Goal: Ask a question

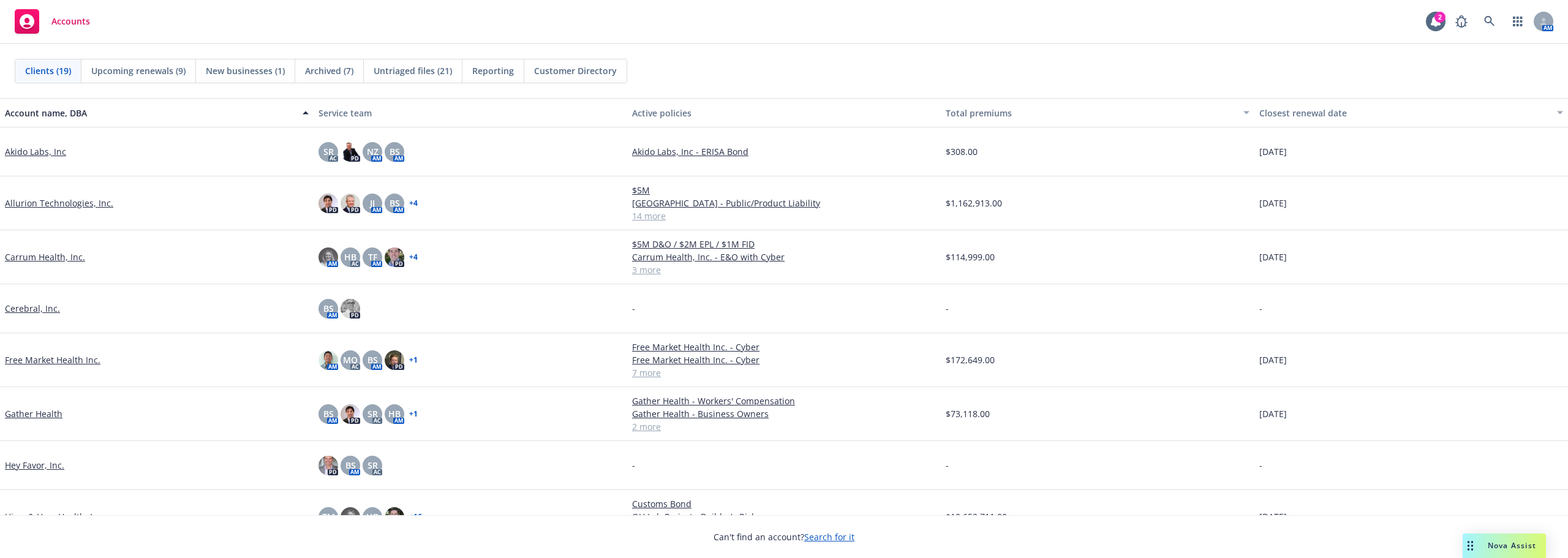
click at [64, 255] on link "Carrum Health, Inc." at bounding box center [45, 256] width 80 height 13
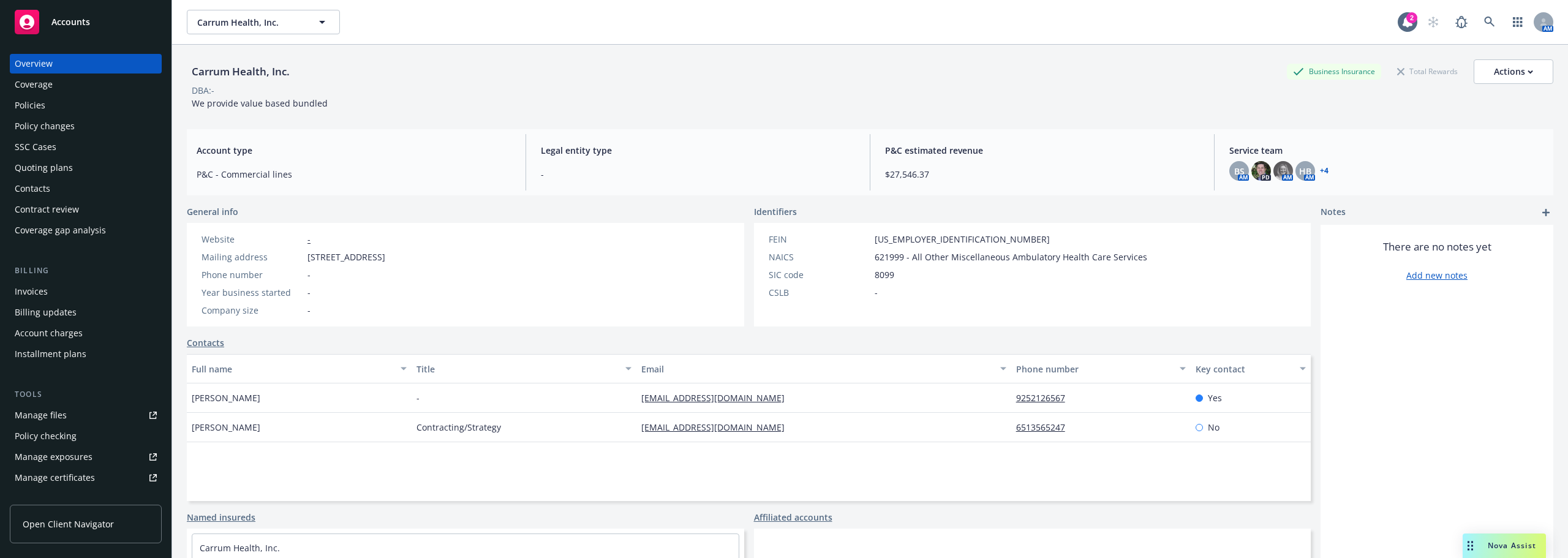
click at [79, 107] on div "Policies" at bounding box center [86, 105] width 142 height 20
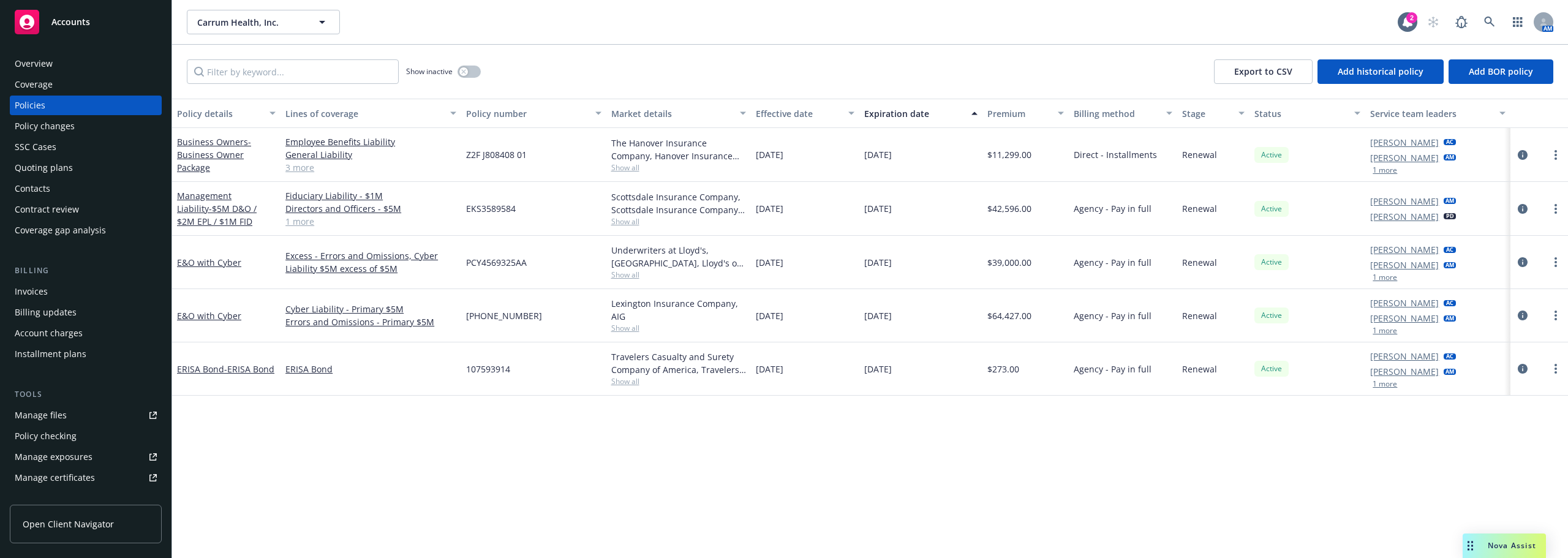
click at [1499, 544] on span "Nova Assist" at bounding box center [1512, 545] width 48 height 10
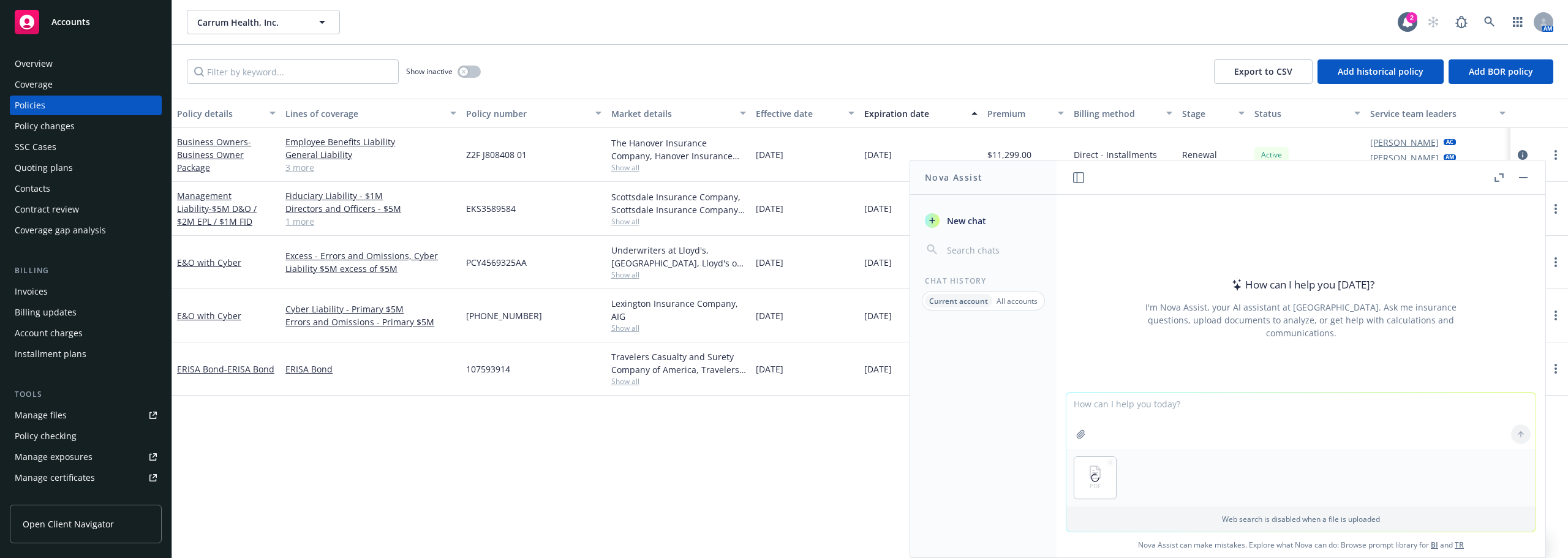
click at [1136, 408] on textarea at bounding box center [1301, 420] width 469 height 56
type textarea "What is the average rate across all states per $100 of payroll?"
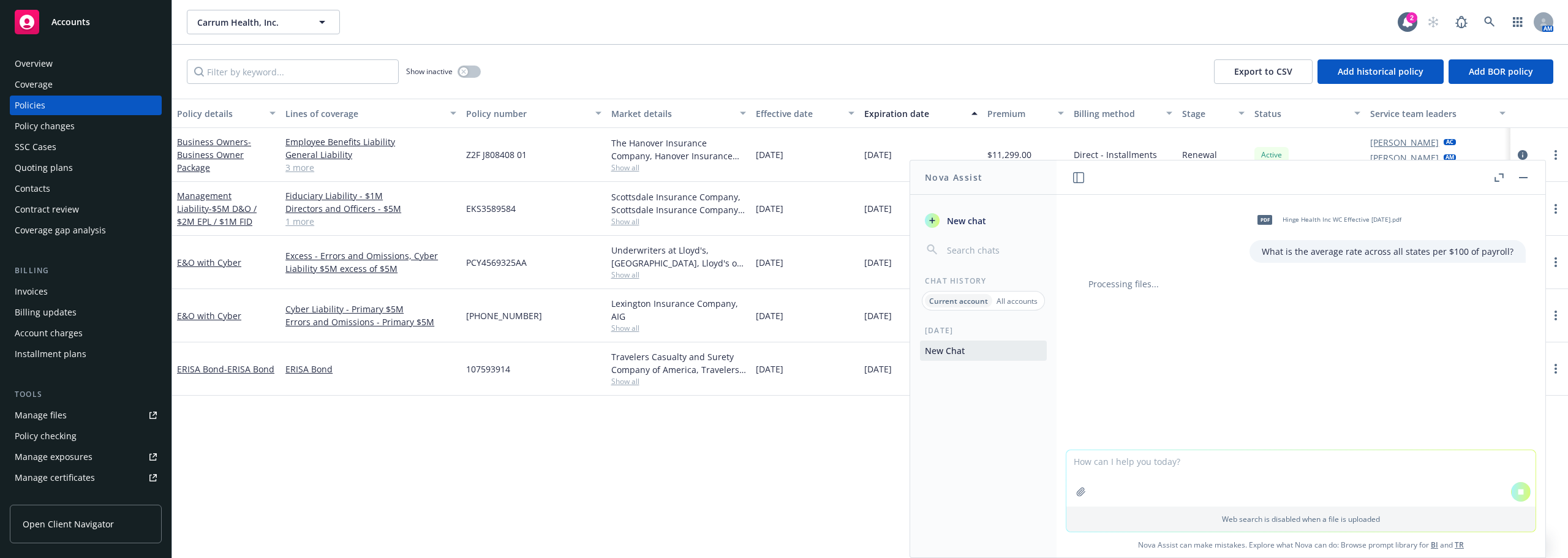
click at [1091, 459] on textarea at bounding box center [1301, 478] width 469 height 56
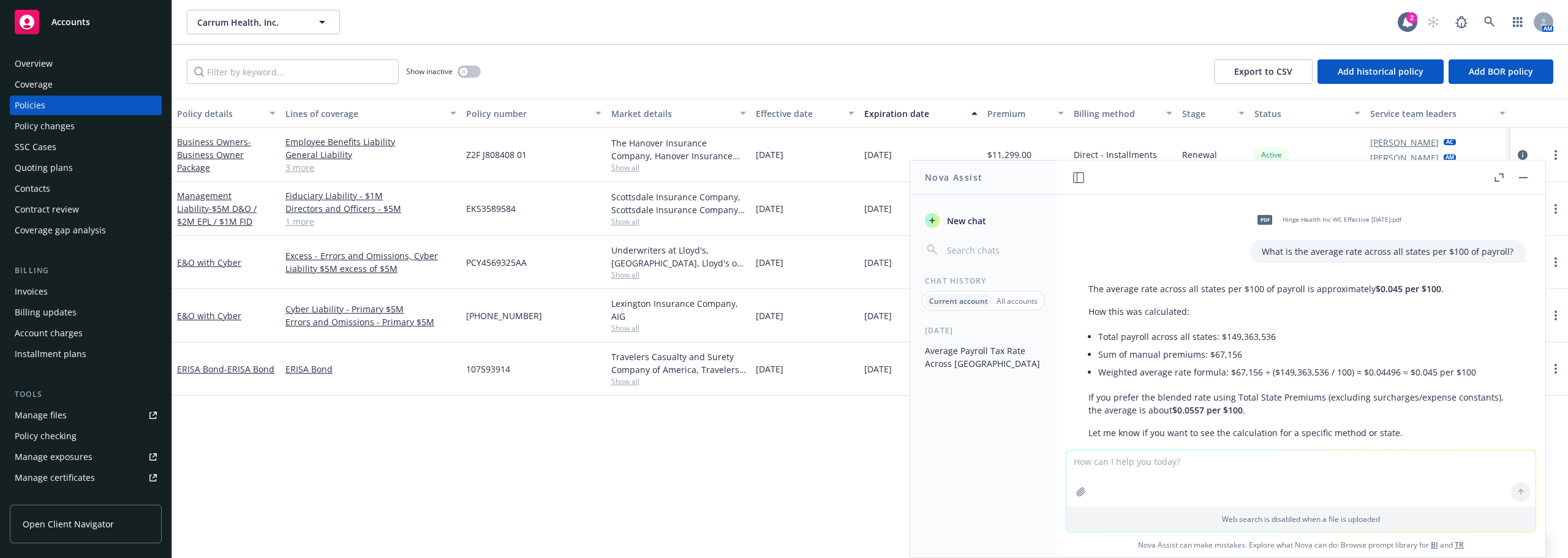
scroll to position [46, 0]
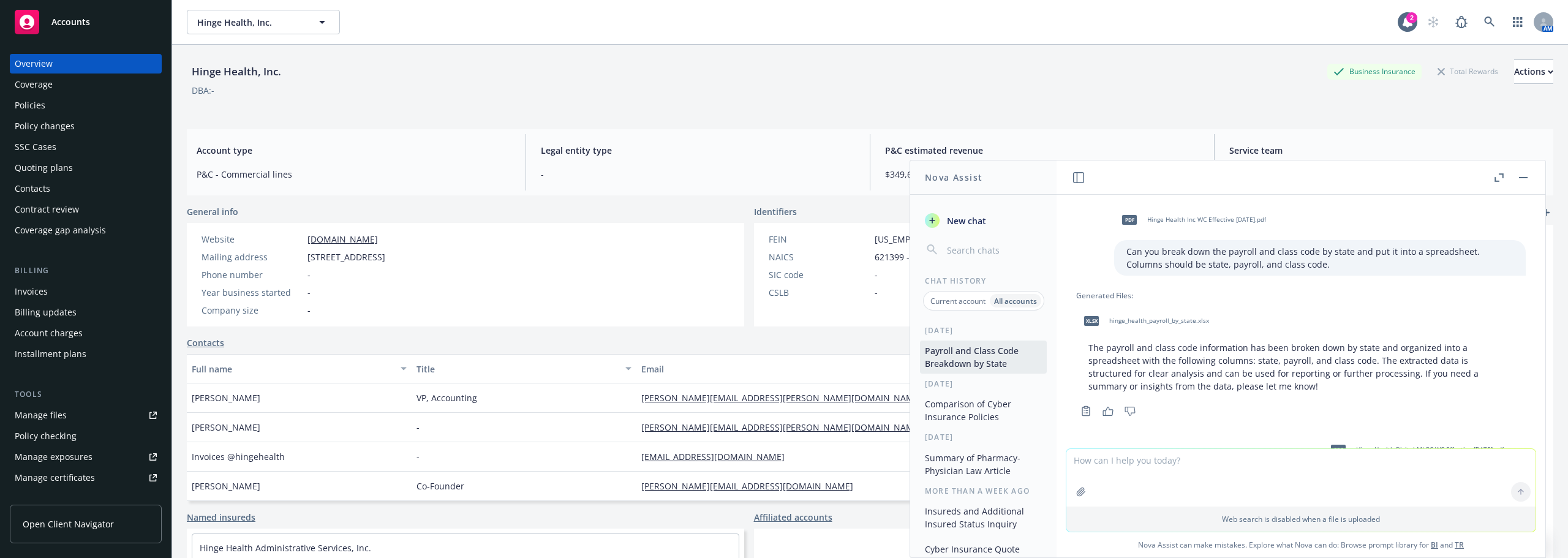
scroll to position [217, 0]
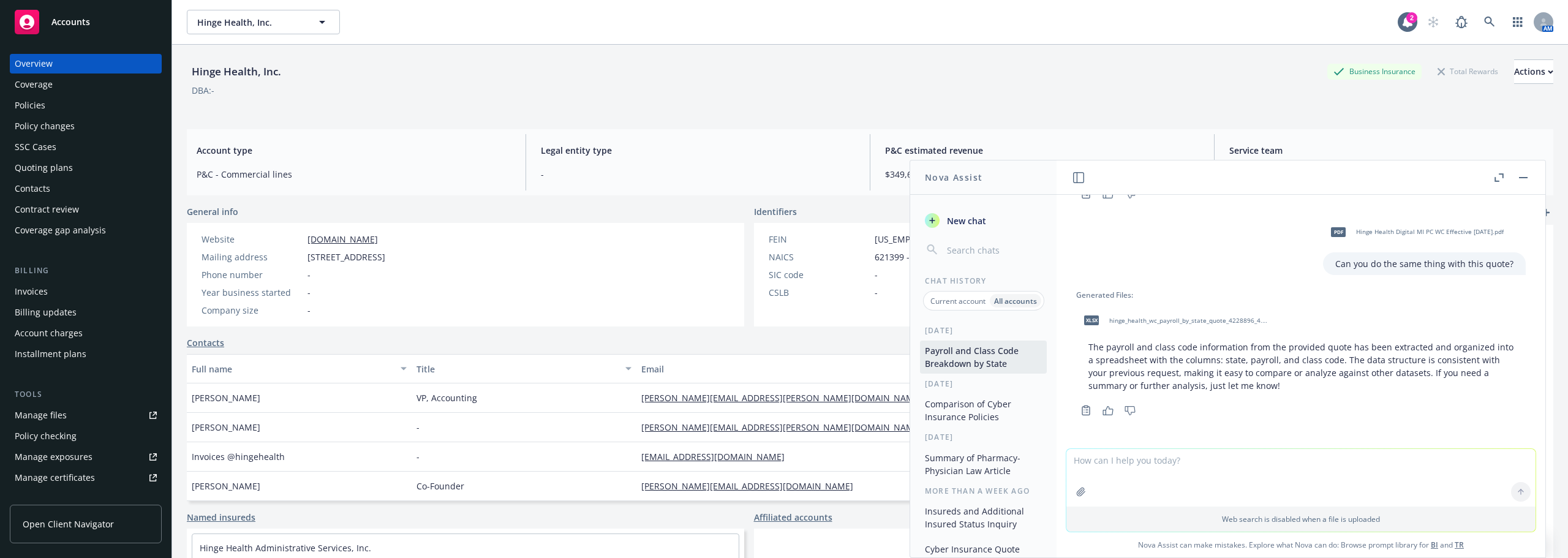
click at [1203, 316] on span "hinge_health_wc_payroll_by_state_quote_4228896_4.xlsx" at bounding box center [1189, 320] width 160 height 8
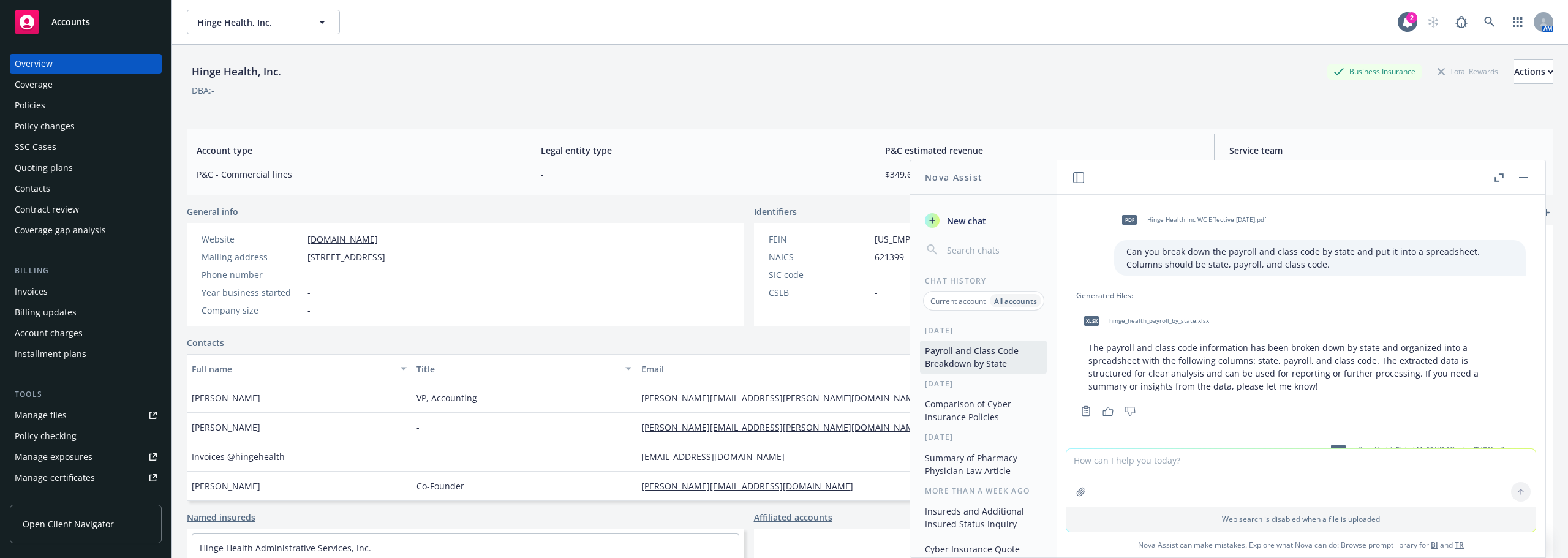
scroll to position [217, 0]
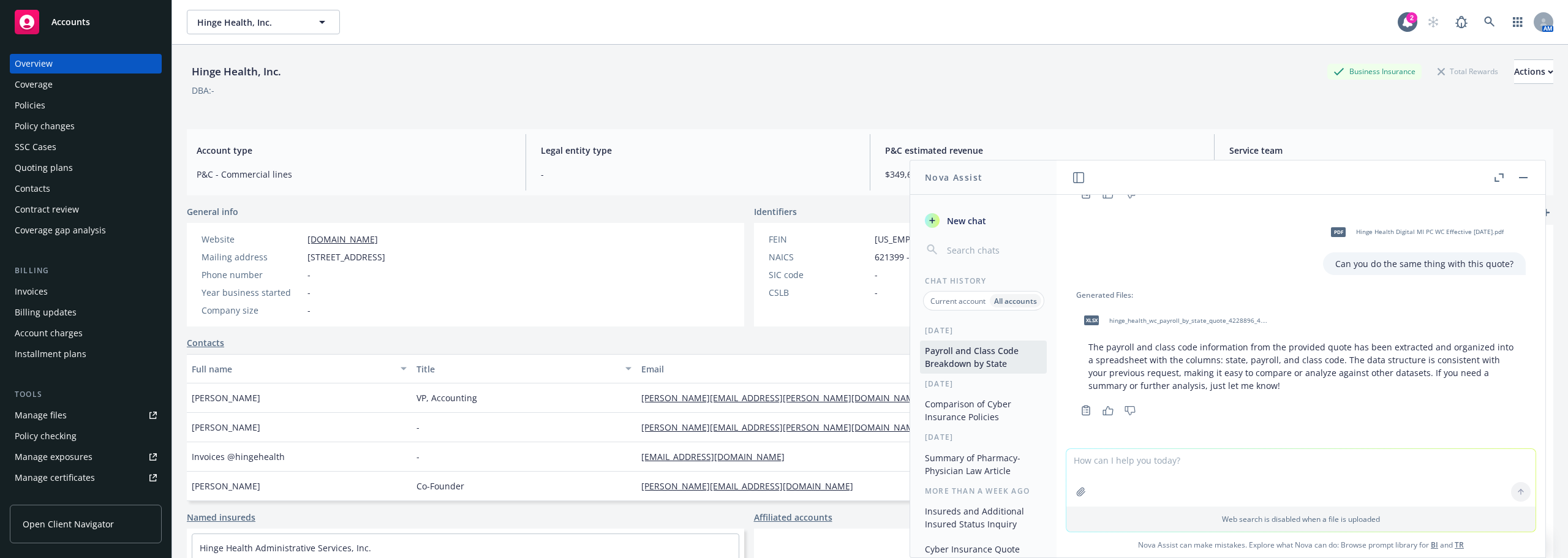
click at [1115, 467] on textarea at bounding box center [1301, 477] width 469 height 57
type textarea "Can you total this?"
paste textarea
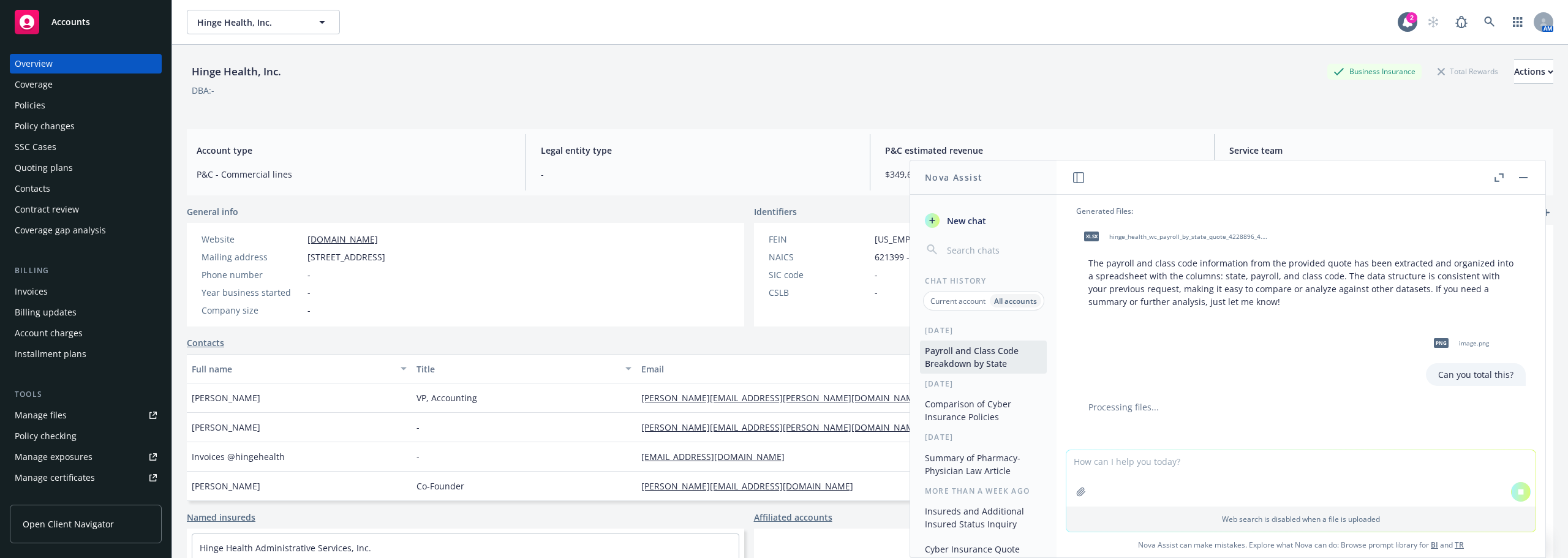
scroll to position [287, 0]
click at [1251, 465] on textarea at bounding box center [1301, 478] width 469 height 56
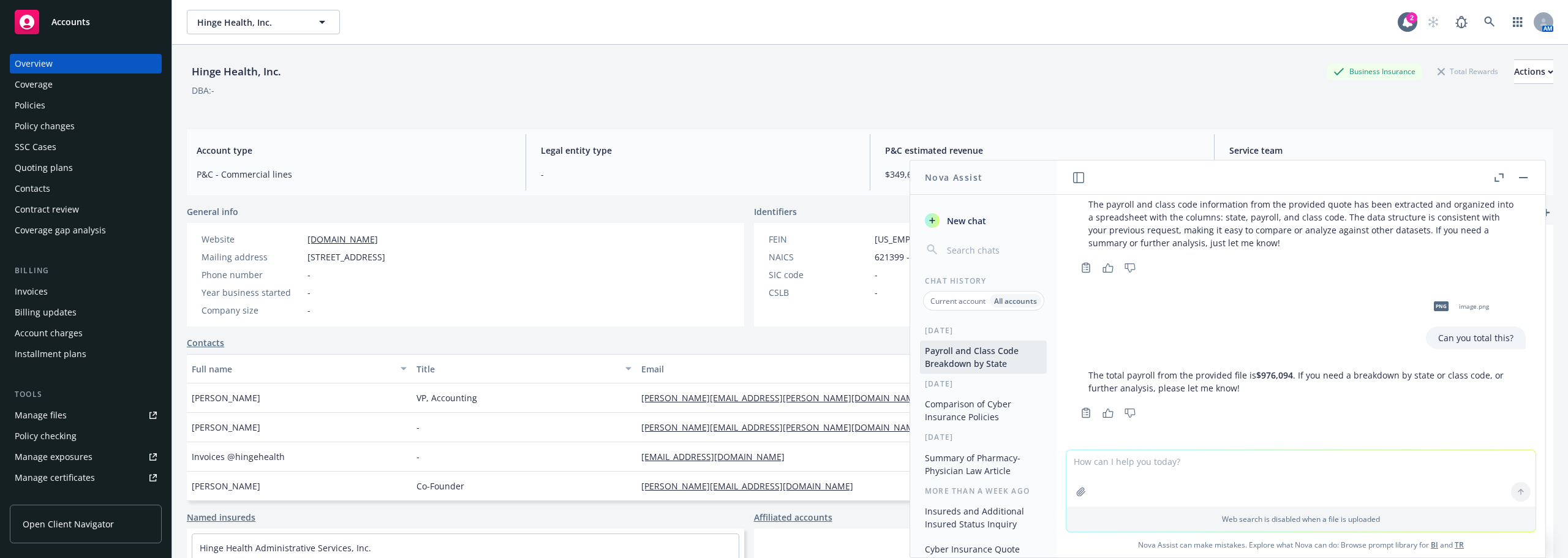
scroll to position [361, 0]
click at [1308, 378] on p "The total payroll from the provided file is $976,094 . If you need a breakdown …" at bounding box center [1300, 380] width 425 height 26
paste textarea "W"
click at [1167, 419] on textarea at bounding box center [1301, 420] width 469 height 56
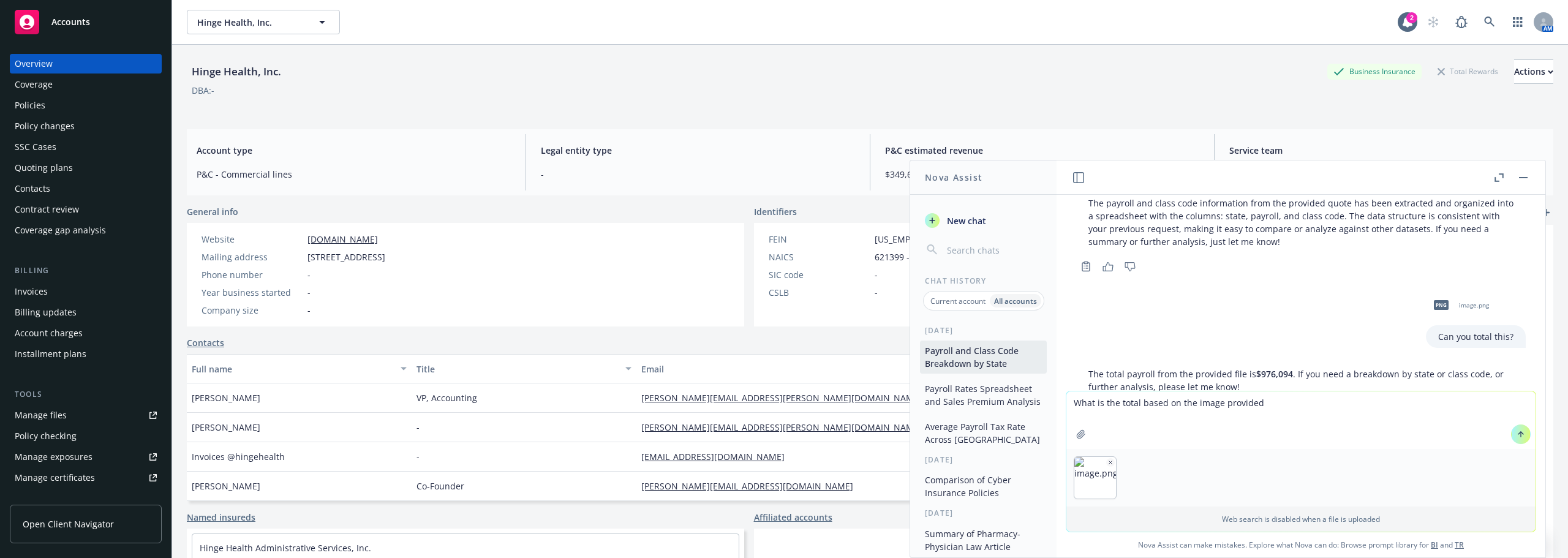
type textarea "What is the total based on the image provided?"
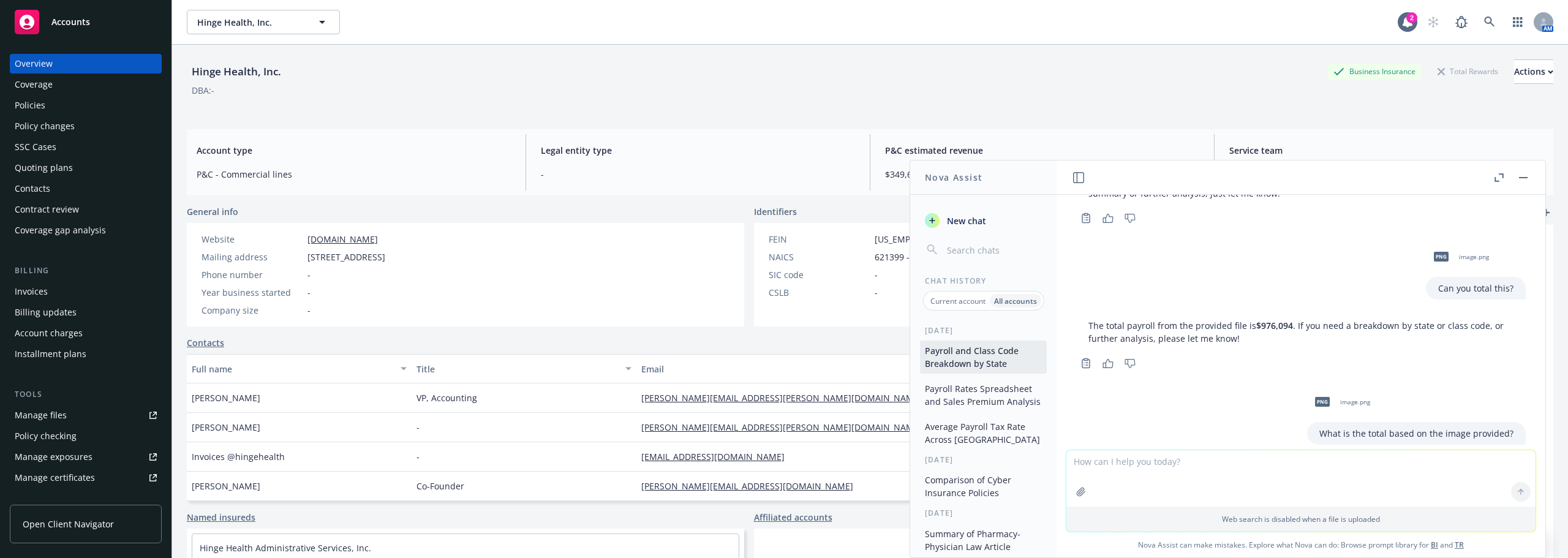
scroll to position [506, 0]
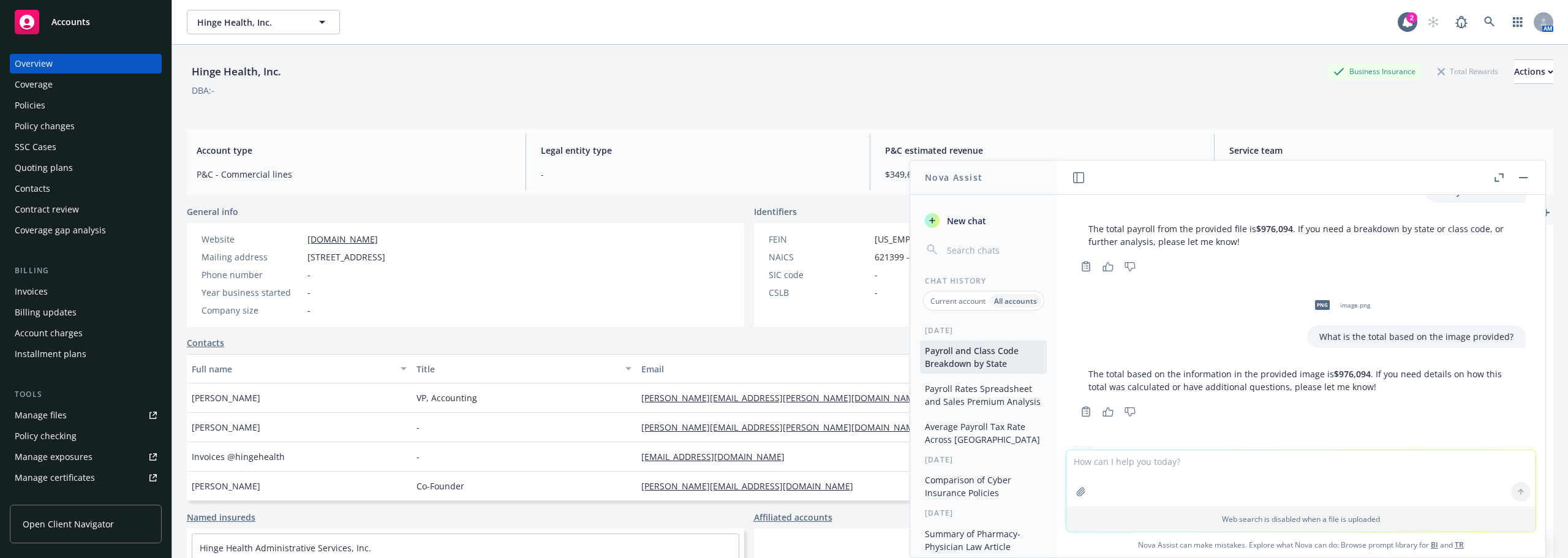
click at [1129, 457] on textarea at bounding box center [1301, 478] width 469 height 56
paste textarea
type textarea "What is the total based on this image?"
click at [1511, 437] on button at bounding box center [1521, 434] width 20 height 20
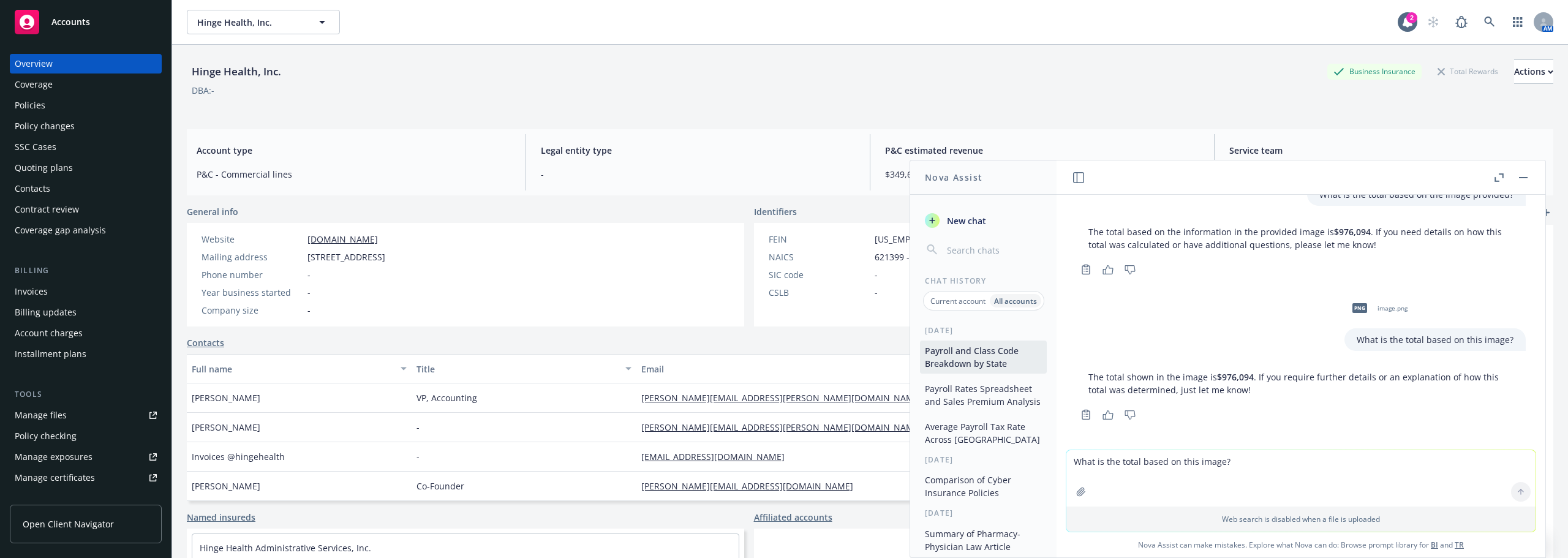
scroll to position [651, 0]
click at [1129, 460] on textarea "What is the total based on this image?" at bounding box center [1301, 478] width 469 height 56
paste textarea "W"
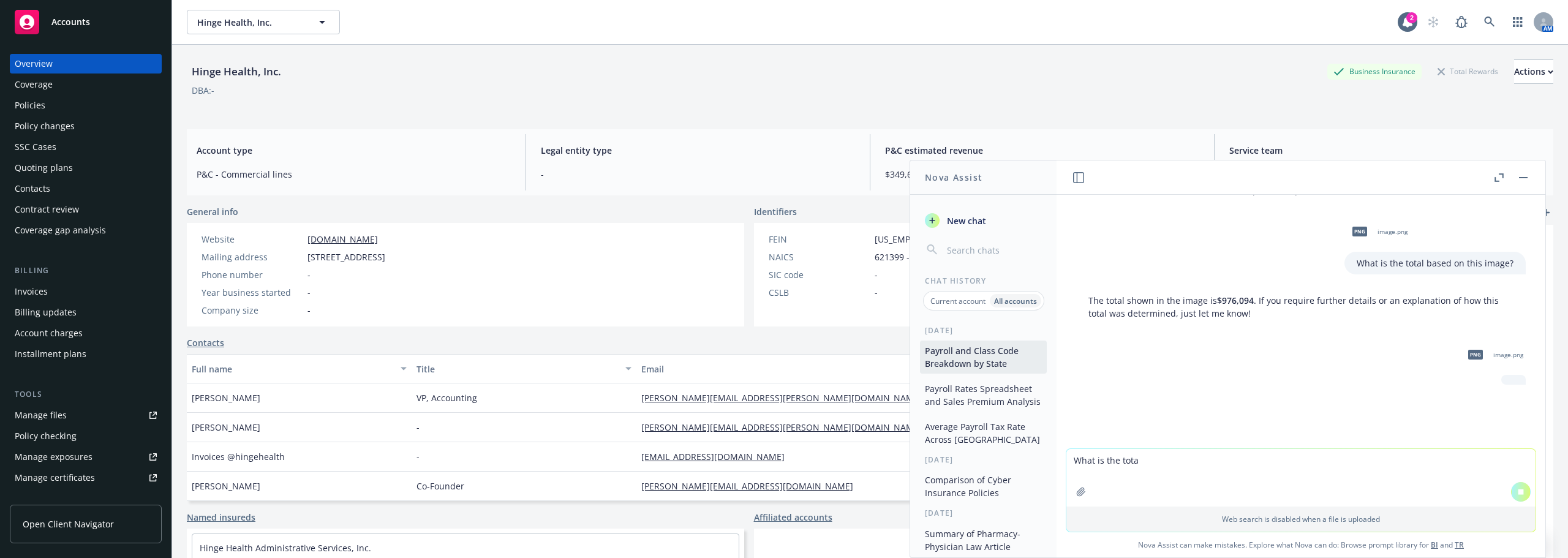
scroll to position [649, 0]
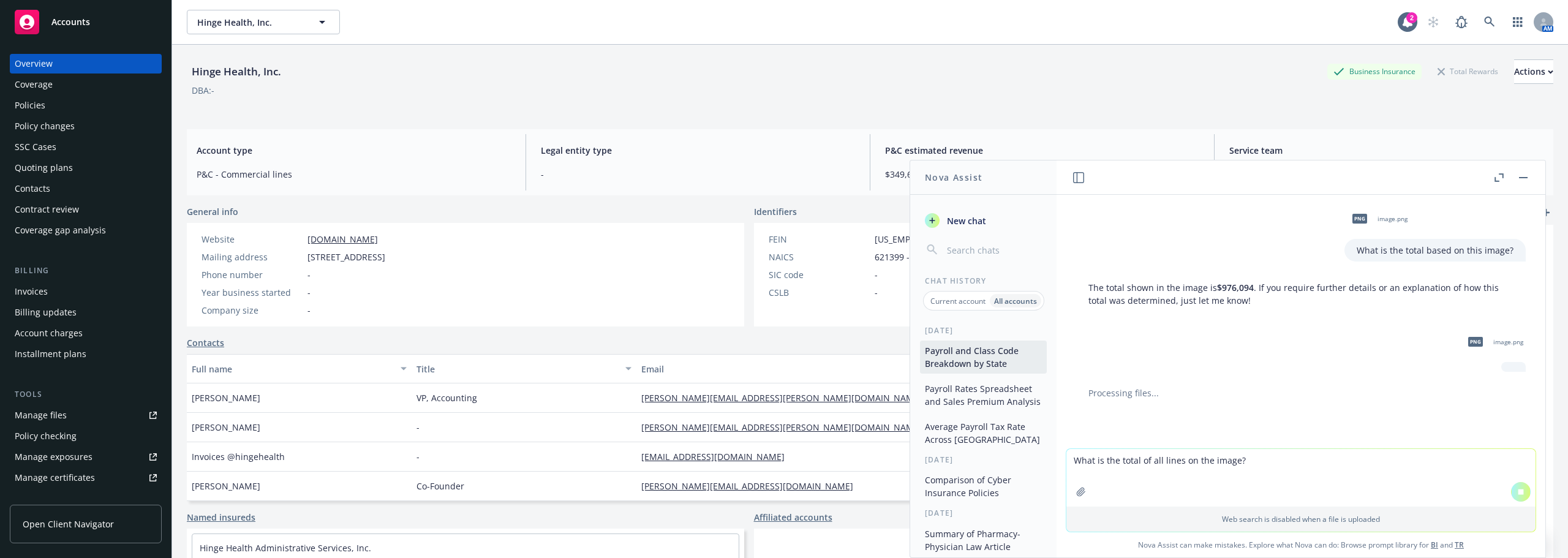
click at [1265, 461] on textarea "What is the total of all lines on the image?" at bounding box center [1301, 477] width 469 height 57
type textarea "What is the total of all lines on the image?"
